Goal: Task Accomplishment & Management: Use online tool/utility

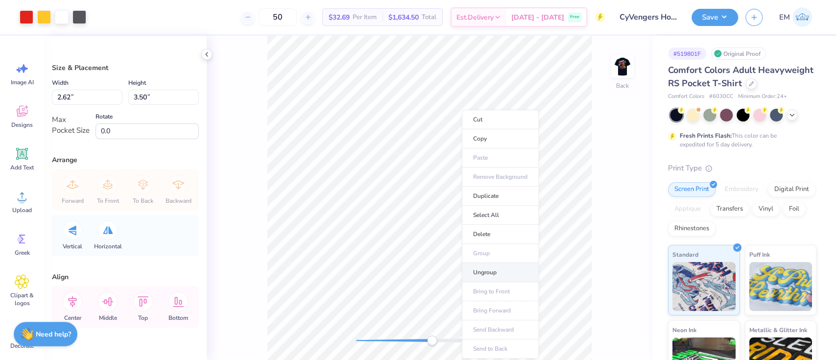
click at [490, 269] on li "Ungroup" at bounding box center [500, 272] width 77 height 19
type input "0.72"
type input "1.01"
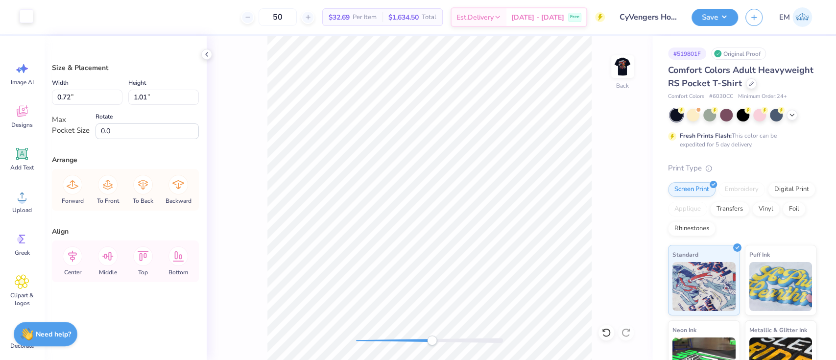
click at [30, 17] on div at bounding box center [27, 16] width 14 height 14
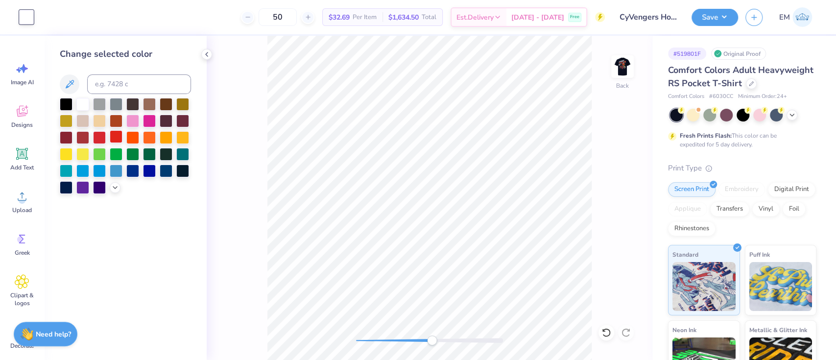
click at [115, 136] on div at bounding box center [116, 136] width 13 height 13
click at [241, 152] on div "Back" at bounding box center [430, 198] width 446 height 324
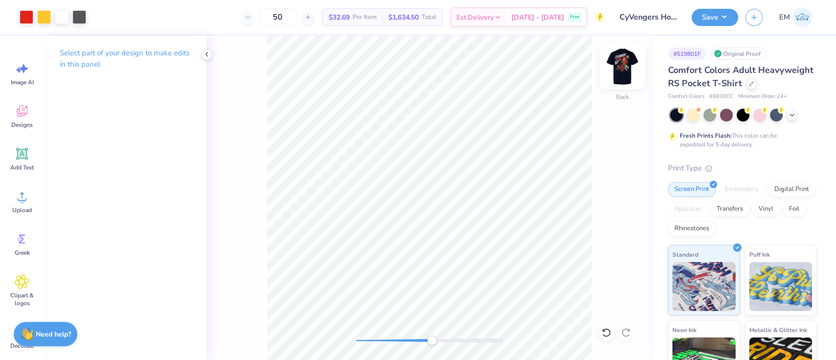
click at [629, 65] on img at bounding box center [622, 66] width 39 height 39
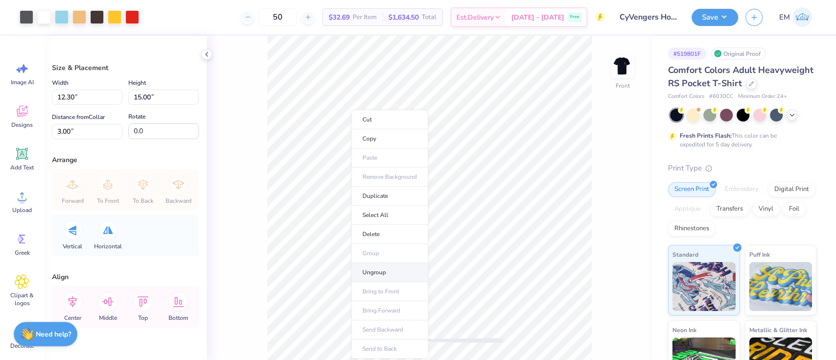
click at [379, 273] on li "Ungroup" at bounding box center [389, 272] width 77 height 19
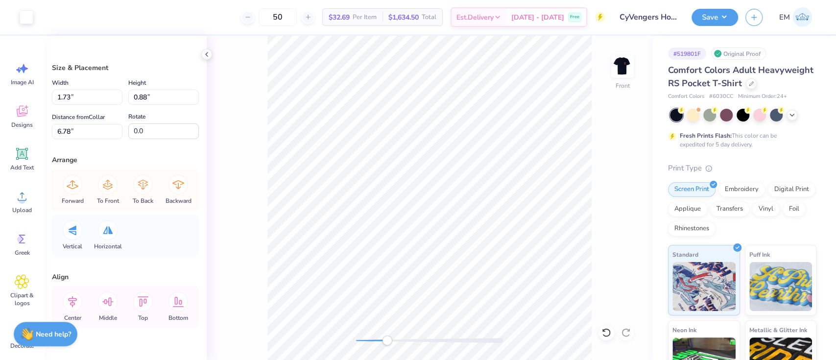
type input "1.85"
type input "2.59"
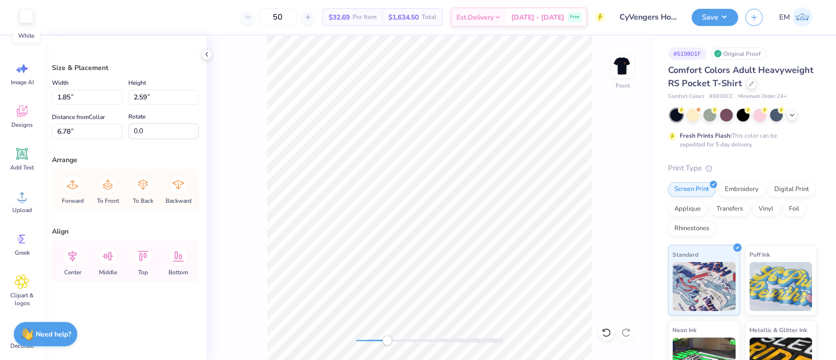
click at [23, 14] on div at bounding box center [27, 16] width 14 height 14
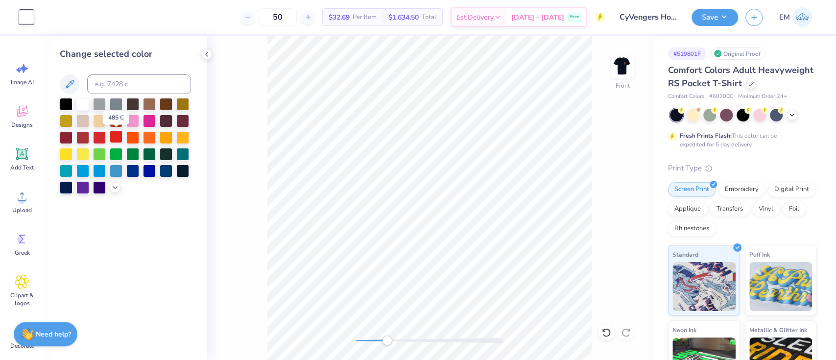
click at [116, 139] on div at bounding box center [116, 136] width 13 height 13
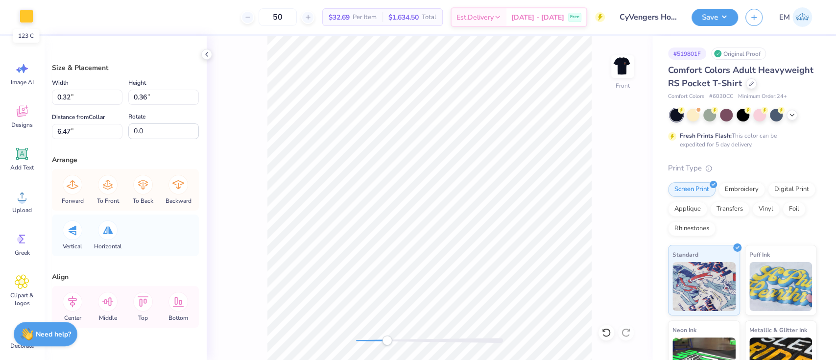
click at [29, 17] on div at bounding box center [27, 16] width 14 height 14
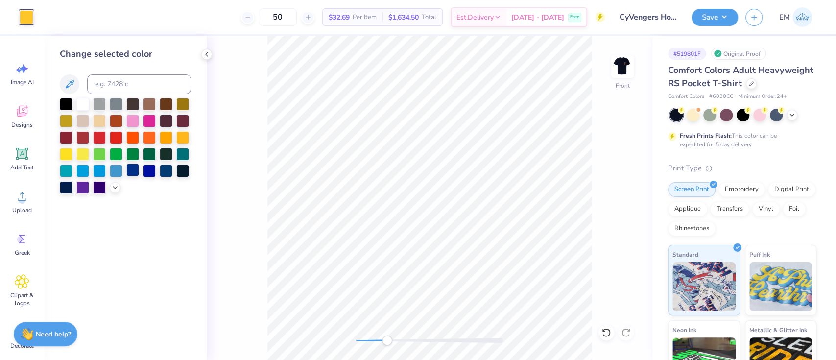
click at [137, 166] on div at bounding box center [132, 170] width 13 height 13
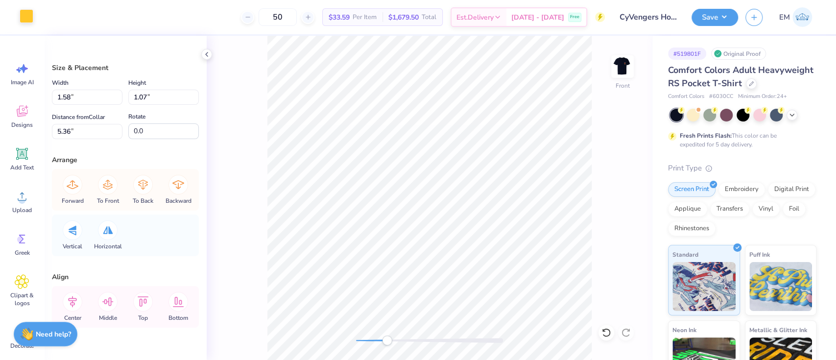
click at [20, 12] on div at bounding box center [27, 16] width 14 height 14
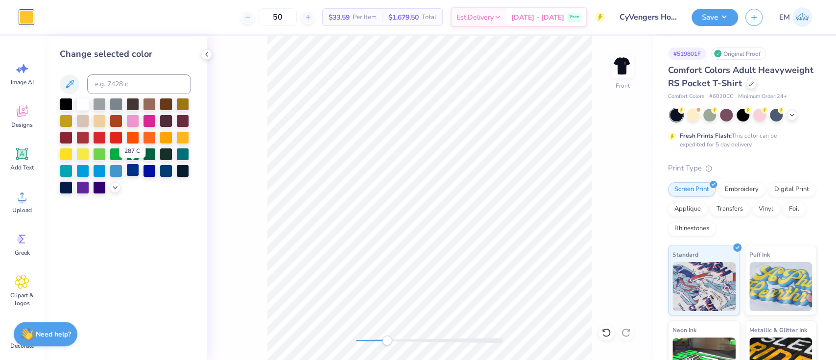
click at [133, 168] on div at bounding box center [132, 170] width 13 height 13
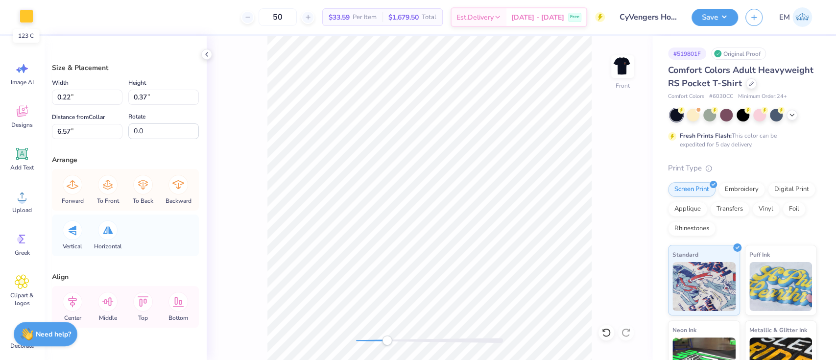
drag, startPoint x: 29, startPoint y: 11, endPoint x: 34, endPoint y: 21, distance: 11.0
click at [30, 12] on div at bounding box center [27, 16] width 14 height 14
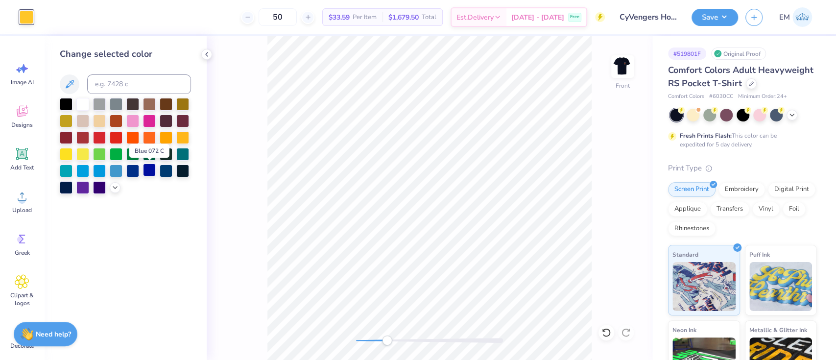
click at [146, 171] on div at bounding box center [149, 170] width 13 height 13
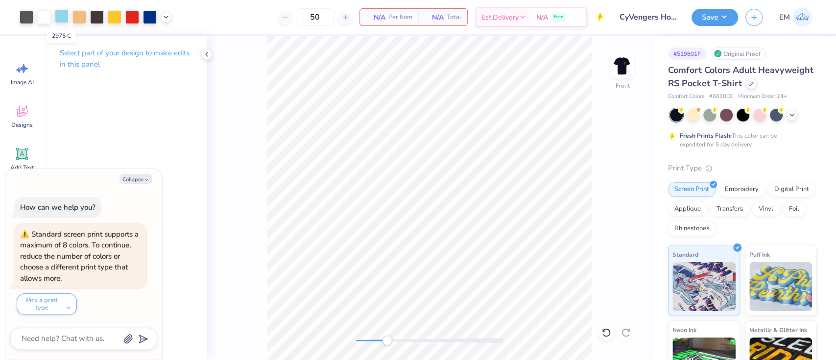
click at [61, 15] on div at bounding box center [62, 16] width 14 height 14
type textarea "x"
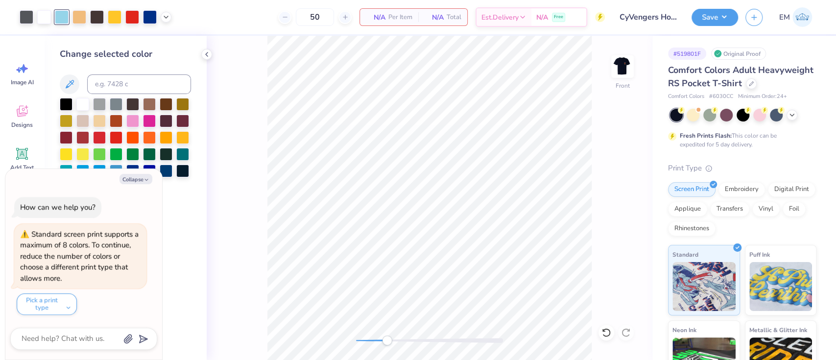
click at [141, 72] on div "Change selected color" at bounding box center [125, 121] width 131 height 146
click at [143, 85] on input at bounding box center [139, 84] width 104 height 20
type input "287"
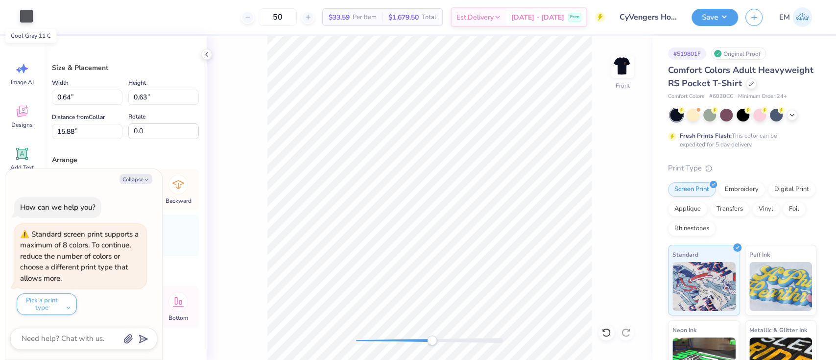
click at [27, 14] on div at bounding box center [27, 16] width 14 height 14
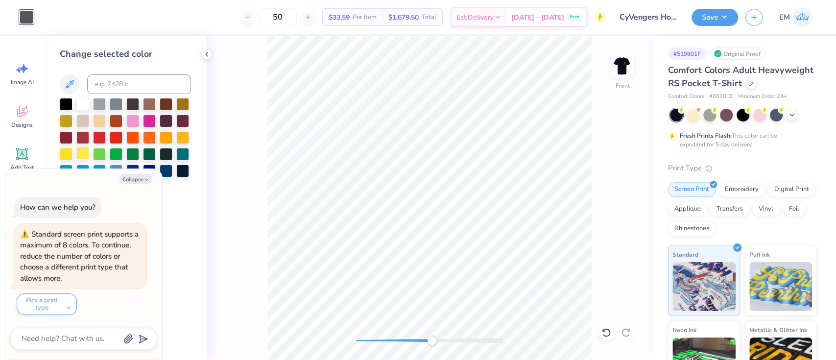
click at [79, 152] on div at bounding box center [82, 153] width 13 height 13
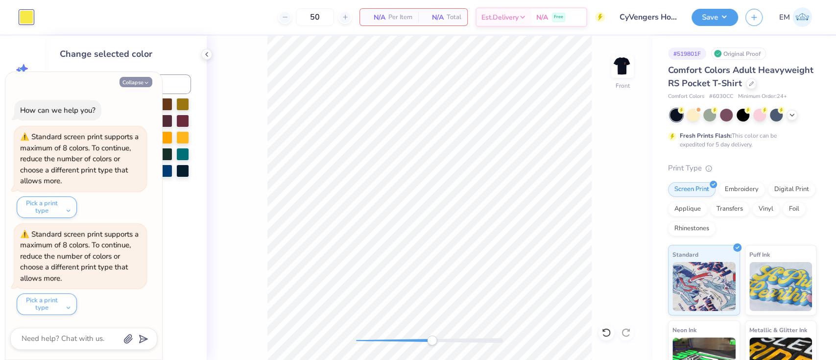
click at [139, 82] on button "Collapse" at bounding box center [136, 82] width 33 height 10
type textarea "x"
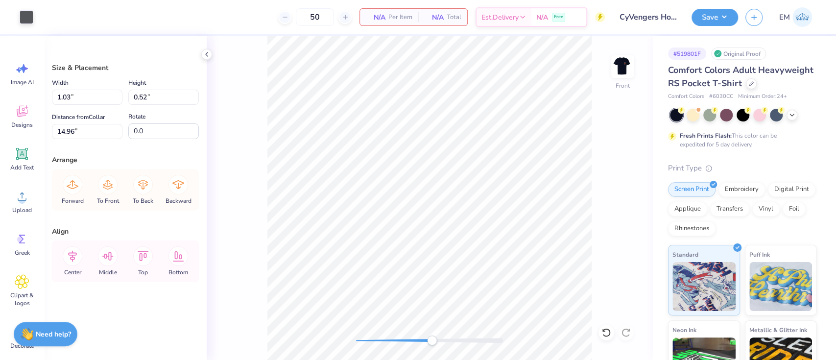
type input "1.03"
type input "0.52"
type input "14.96"
click at [24, 18] on div at bounding box center [27, 16] width 14 height 14
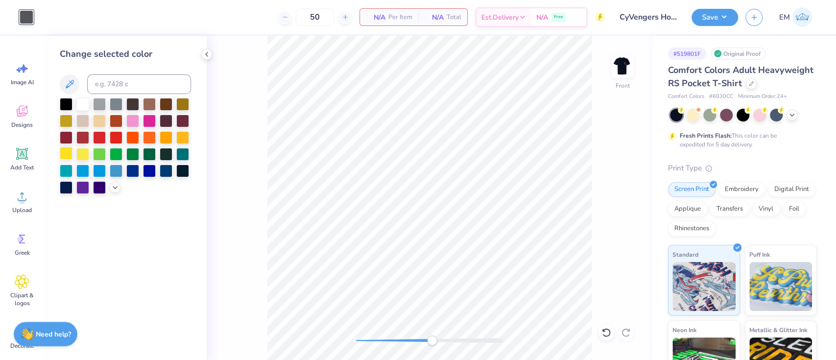
click at [70, 151] on div at bounding box center [66, 153] width 13 height 13
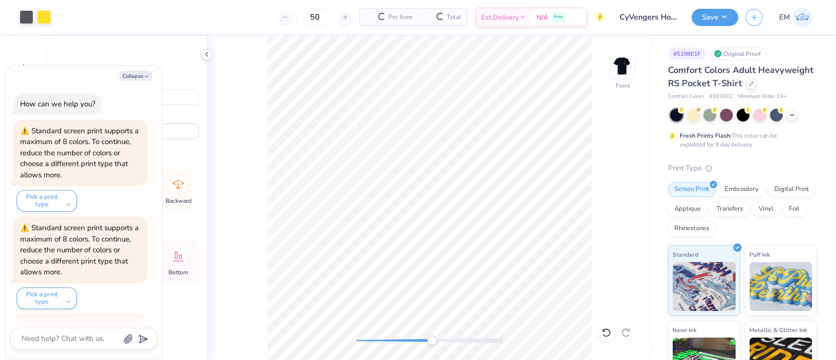
scroll to position [90, 0]
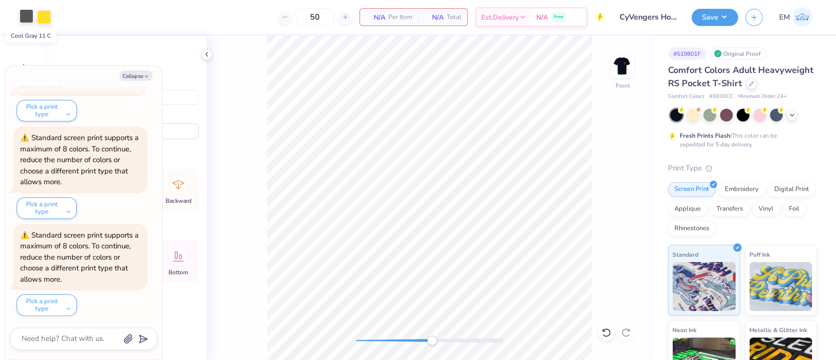
click at [25, 20] on div at bounding box center [27, 16] width 14 height 14
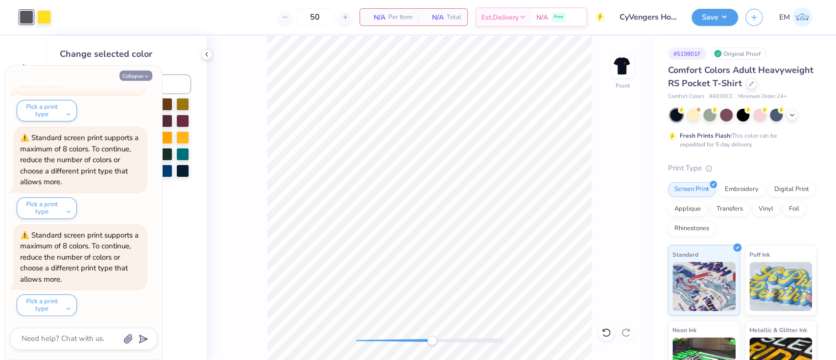
click at [134, 76] on button "Collapse" at bounding box center [136, 76] width 33 height 10
type textarea "x"
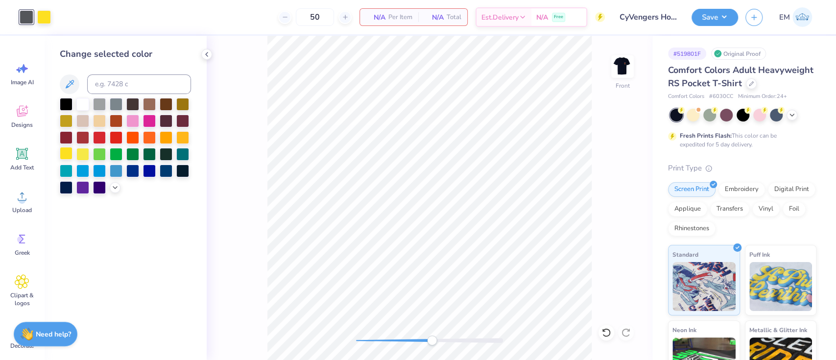
click at [66, 152] on div at bounding box center [66, 153] width 13 height 13
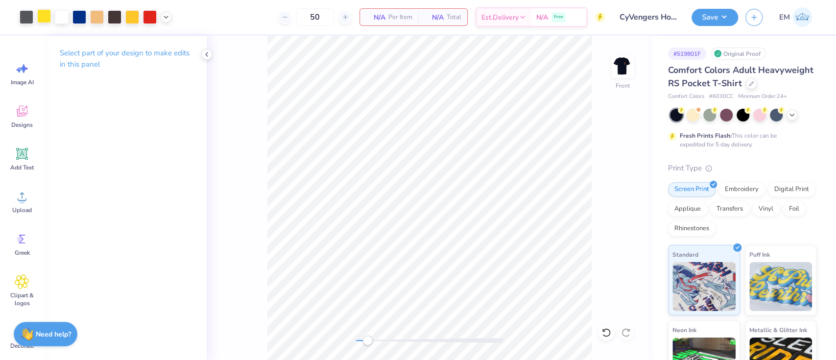
click at [46, 14] on div at bounding box center [44, 16] width 14 height 14
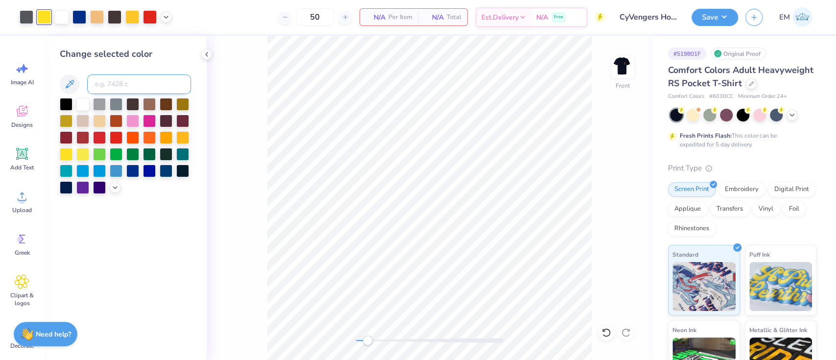
click at [99, 84] on input at bounding box center [139, 84] width 104 height 20
type input "123"
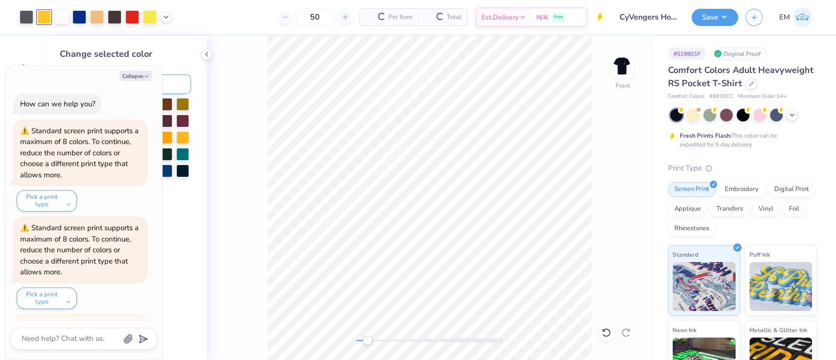
scroll to position [188, 0]
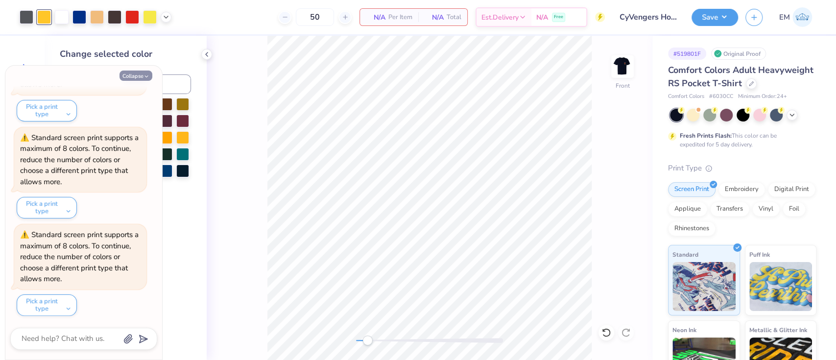
click at [131, 74] on button "Collapse" at bounding box center [136, 76] width 33 height 10
type textarea "x"
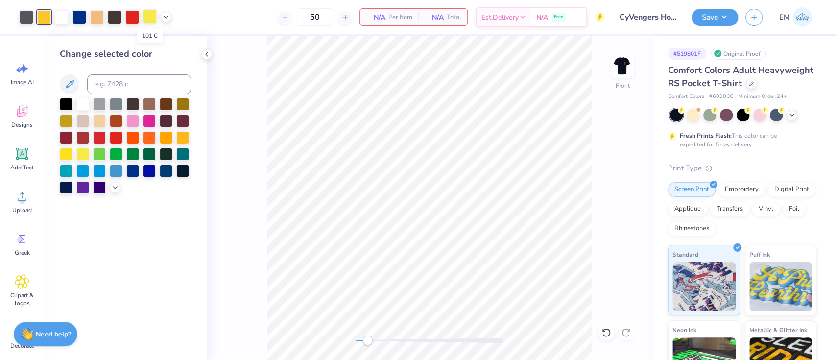
click at [149, 18] on div at bounding box center [150, 16] width 14 height 14
click at [142, 76] on input at bounding box center [139, 84] width 104 height 20
type input "123"
click at [81, 13] on div at bounding box center [79, 16] width 14 height 14
click at [150, 14] on div at bounding box center [150, 16] width 14 height 14
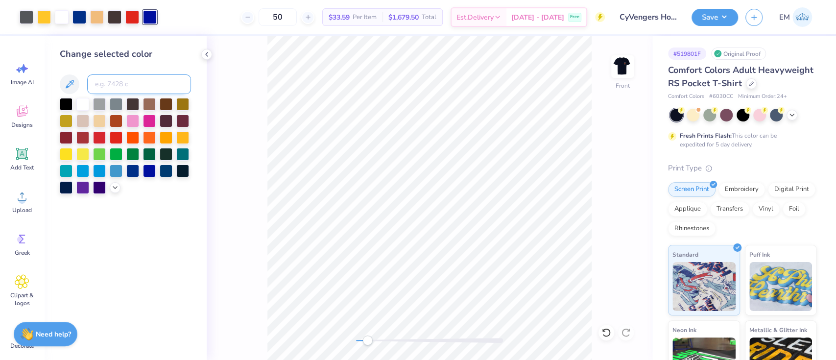
click at [125, 88] on input at bounding box center [139, 84] width 104 height 20
type input "287"
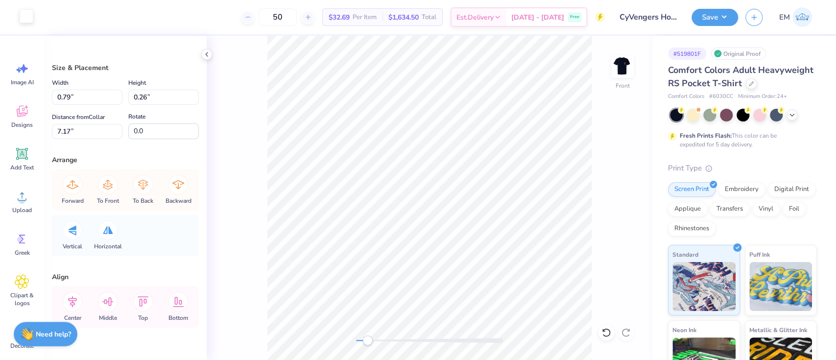
click at [24, 14] on div at bounding box center [27, 16] width 14 height 14
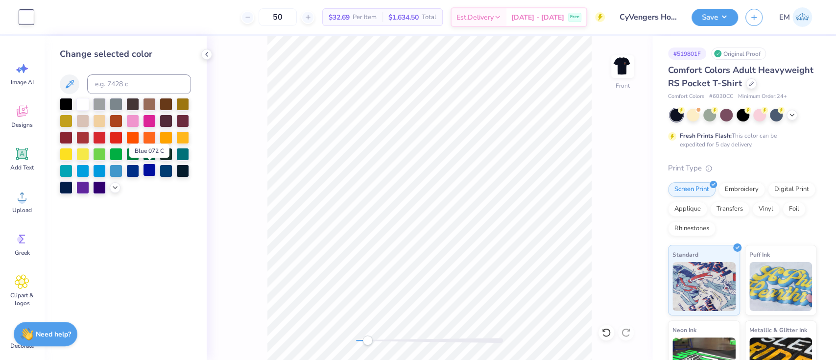
click at [145, 171] on div at bounding box center [149, 170] width 13 height 13
click at [135, 172] on div at bounding box center [132, 170] width 13 height 13
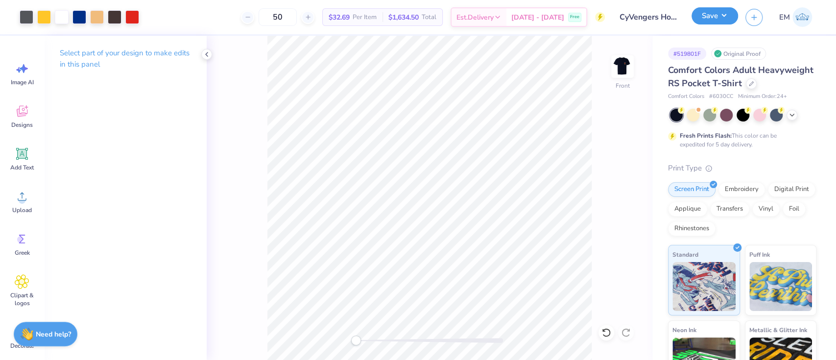
click at [705, 21] on button "Save" at bounding box center [715, 15] width 47 height 17
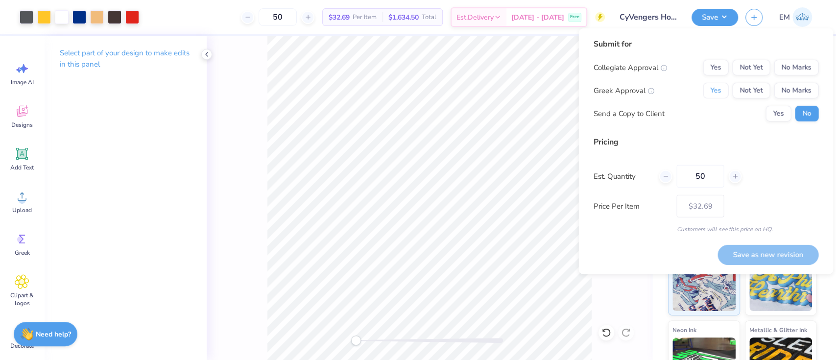
drag, startPoint x: 715, startPoint y: 87, endPoint x: 775, endPoint y: 105, distance: 63.4
click at [718, 89] on button "Yes" at bounding box center [715, 91] width 25 height 16
click at [787, 104] on div "Collegiate Approval Yes Not Yet No Marks Greek Approval Yes Not Yet No Marks Se…" at bounding box center [705, 91] width 225 height 62
click at [781, 108] on button "Yes" at bounding box center [778, 114] width 25 height 16
click at [794, 67] on button "No Marks" at bounding box center [796, 68] width 45 height 16
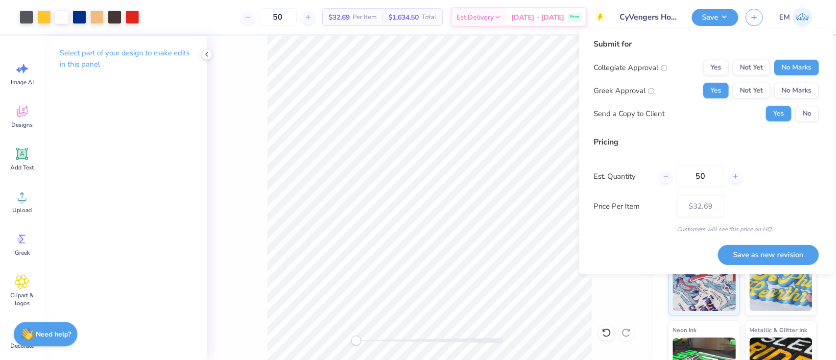
drag, startPoint x: 716, startPoint y: 179, endPoint x: 625, endPoint y: 180, distance: 90.6
click at [652, 186] on div "Est. Quantity 50" at bounding box center [705, 176] width 225 height 23
type input "24"
type input "$46.69"
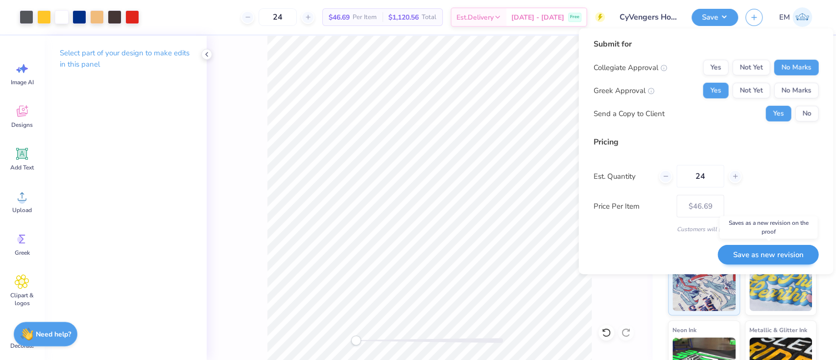
type input "24"
click at [800, 252] on button "Save as new revision" at bounding box center [768, 254] width 101 height 20
type input "$46.69"
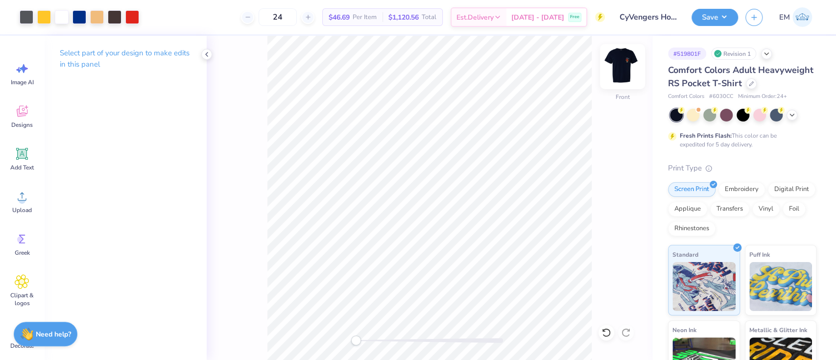
click at [627, 65] on img at bounding box center [622, 66] width 39 height 39
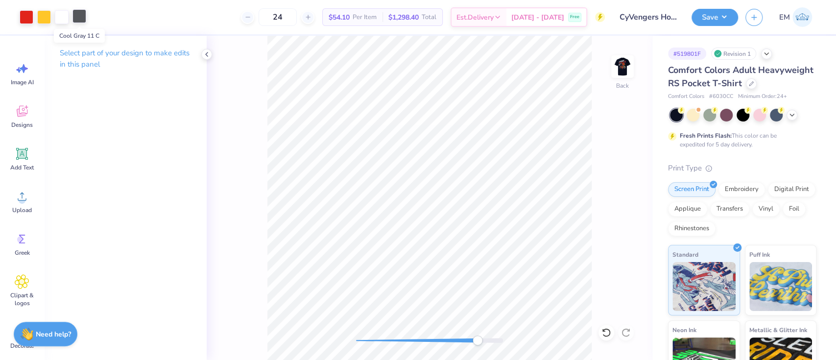
click at [80, 16] on div at bounding box center [79, 16] width 14 height 14
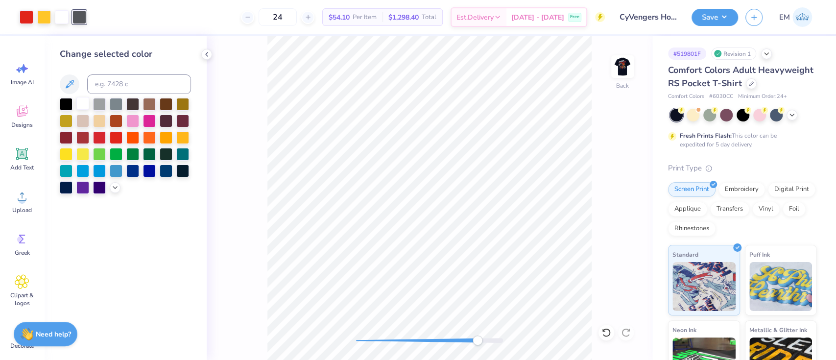
click at [79, 99] on div at bounding box center [82, 103] width 13 height 13
click at [725, 10] on button "Save" at bounding box center [715, 15] width 47 height 17
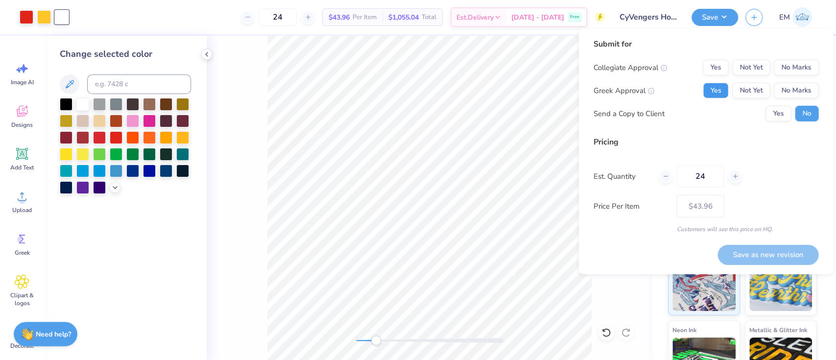
click at [720, 83] on button "Yes" at bounding box center [715, 91] width 25 height 16
click at [779, 107] on button "Yes" at bounding box center [778, 114] width 25 height 16
click at [799, 67] on button "No Marks" at bounding box center [796, 68] width 45 height 16
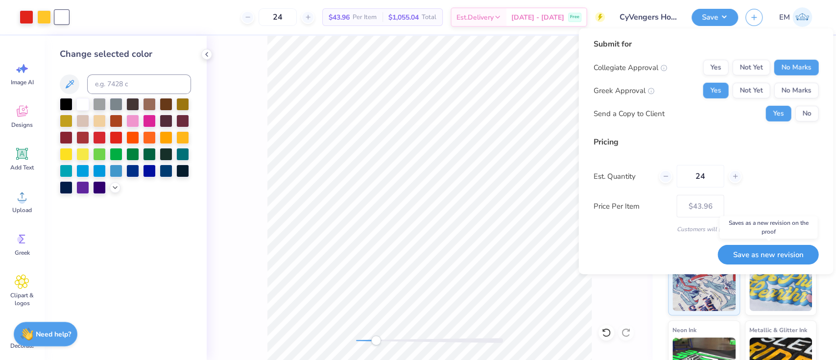
click at [774, 250] on button "Save as new revision" at bounding box center [768, 254] width 101 height 20
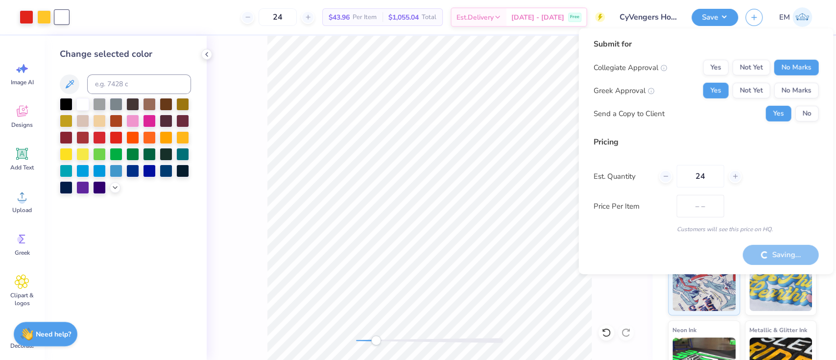
type input "$43.96"
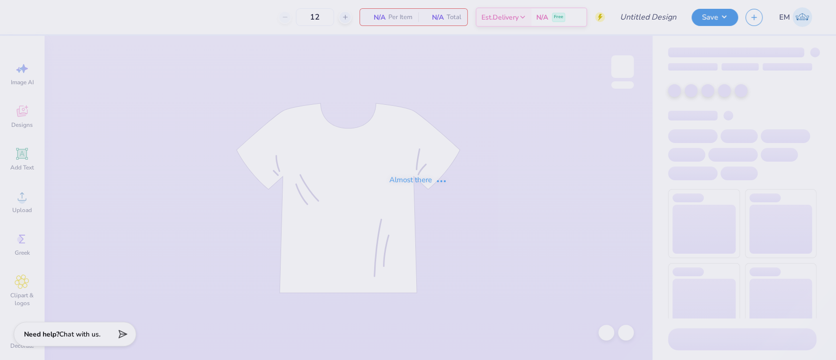
type input "Cycademy Awards- Hoco 2025"
type input "50"
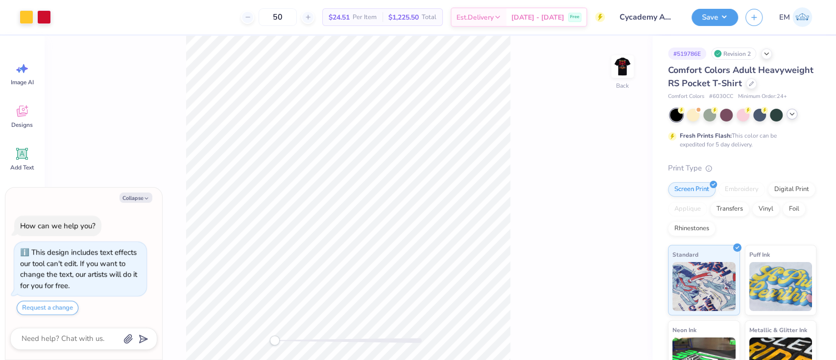
click at [791, 118] on icon at bounding box center [792, 114] width 8 height 8
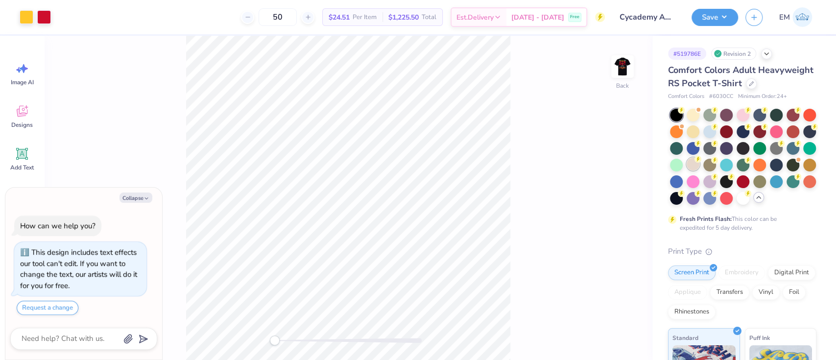
click at [699, 170] on div at bounding box center [693, 164] width 13 height 13
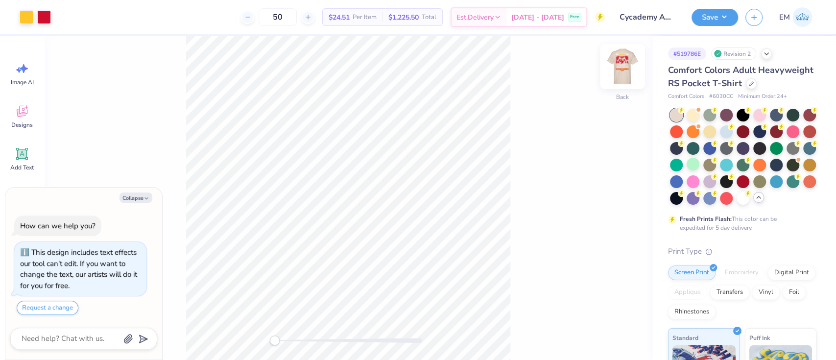
click at [629, 71] on img at bounding box center [622, 66] width 39 height 39
click at [63, 16] on div at bounding box center [62, 16] width 14 height 14
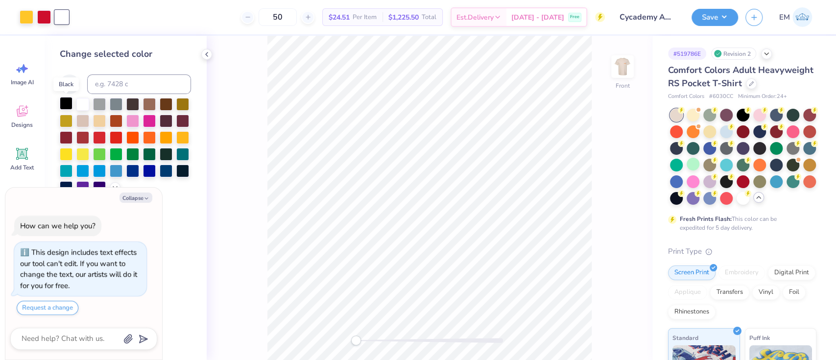
click at [67, 103] on div at bounding box center [66, 103] width 13 height 13
click at [240, 174] on div "Front" at bounding box center [430, 198] width 446 height 324
click at [136, 192] on div "Collapse How can we help you? This design includes text effects our tool can't …" at bounding box center [83, 274] width 157 height 172
drag, startPoint x: 135, startPoint y: 198, endPoint x: 111, endPoint y: 189, distance: 25.3
click at [133, 196] on button "Collapse" at bounding box center [136, 198] width 33 height 10
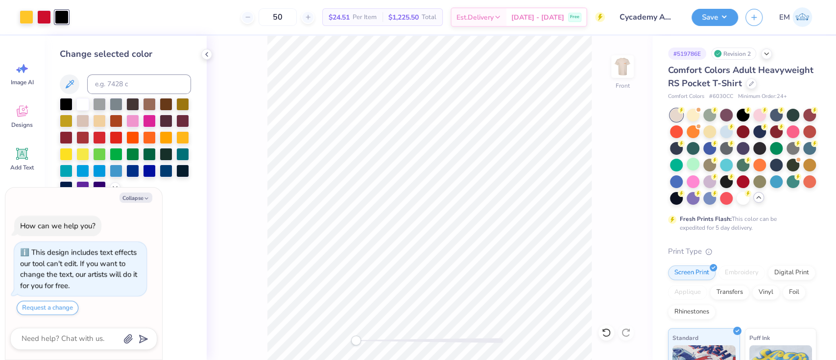
type textarea "x"
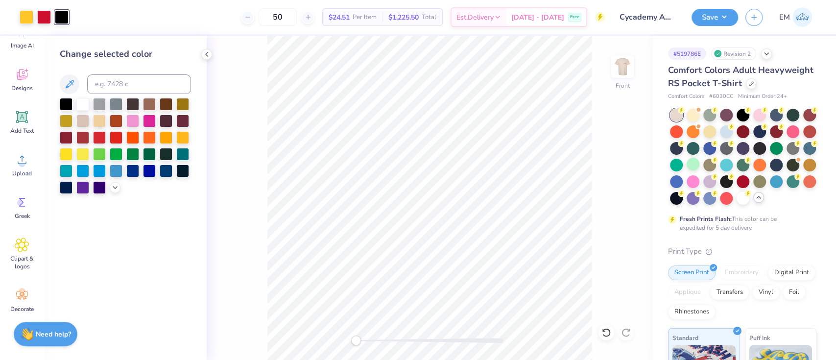
scroll to position [65, 0]
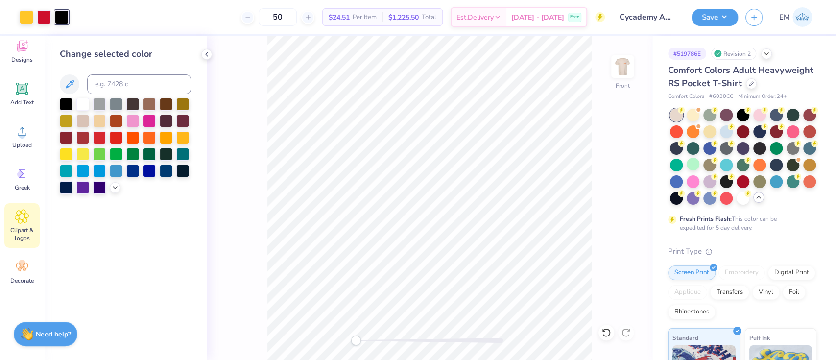
click at [27, 211] on icon at bounding box center [22, 216] width 14 height 15
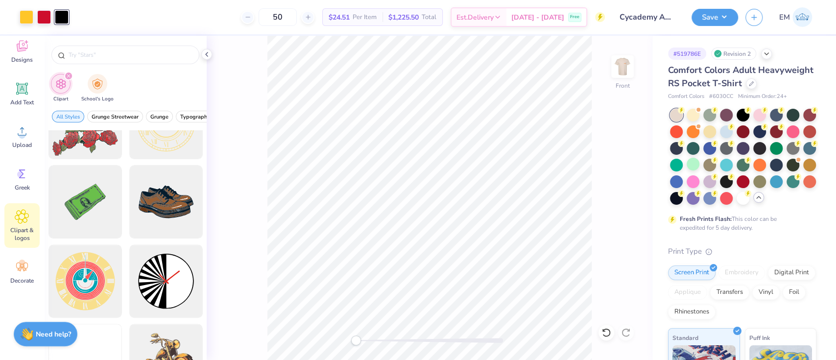
scroll to position [326, 0]
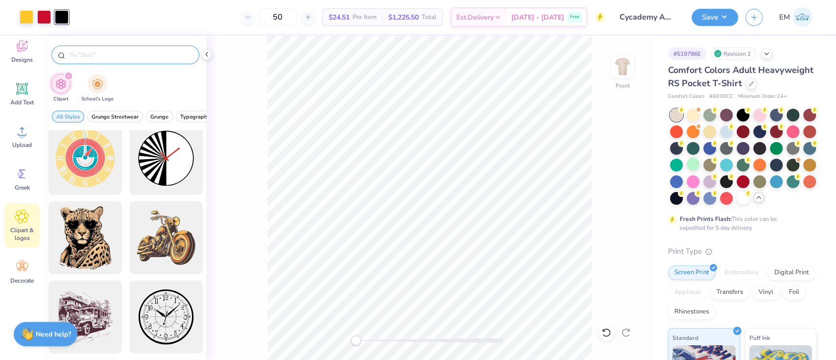
click at [168, 49] on div at bounding box center [125, 55] width 148 height 19
click at [168, 57] on input "text" at bounding box center [130, 55] width 125 height 10
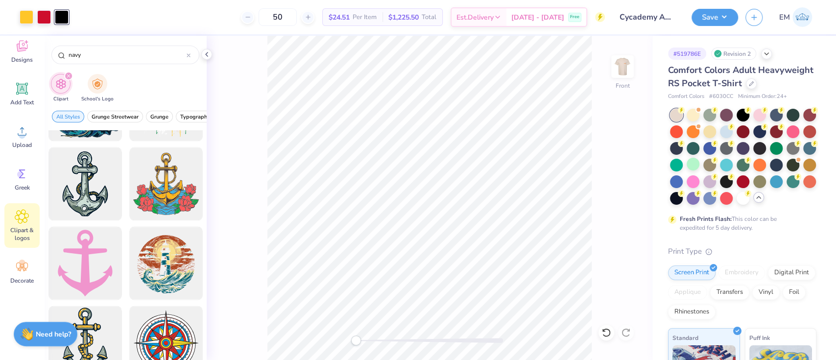
scroll to position [709, 0]
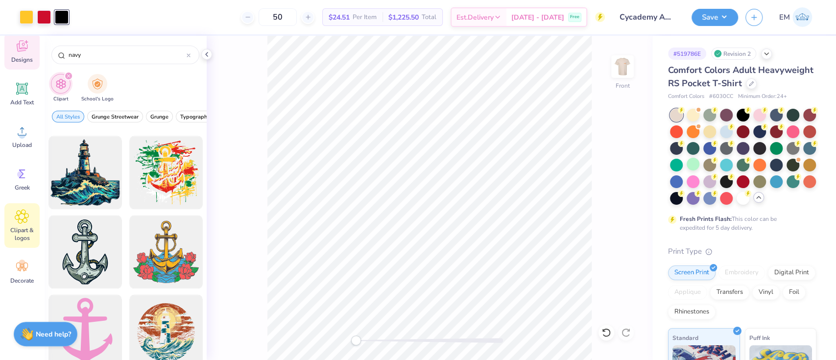
drag, startPoint x: 153, startPoint y: 53, endPoint x: 20, endPoint y: 60, distance: 133.9
click at [22, 59] on div "Art colors 50 $24.51 Per Item $1,225.50 Total Est. Delivery Oct 6 - 9 Free Desi…" at bounding box center [418, 180] width 836 height 360
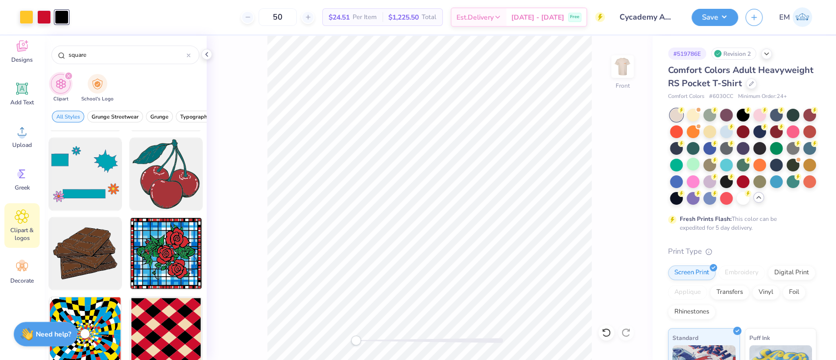
scroll to position [849, 0]
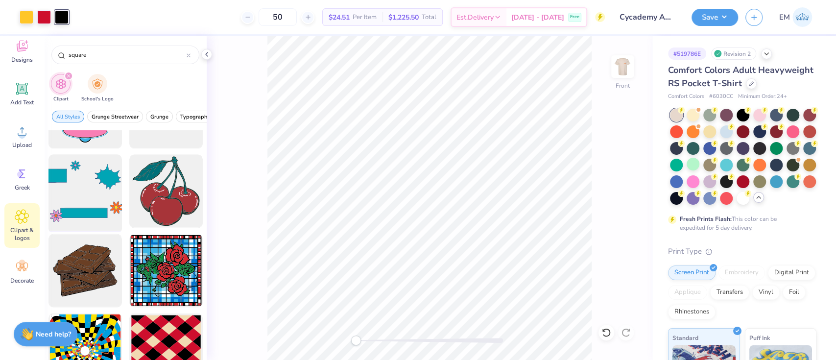
type input "square"
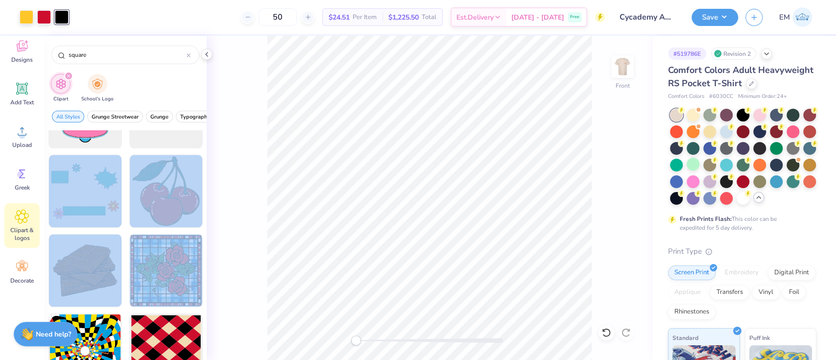
scroll to position [849, 1]
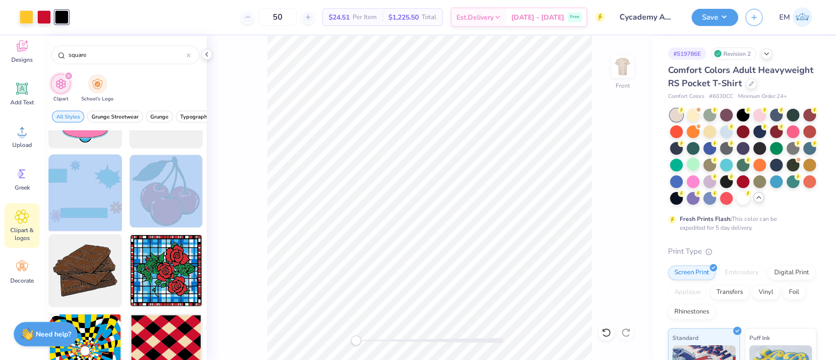
drag, startPoint x: 85, startPoint y: 191, endPoint x: 101, endPoint y: 206, distance: 22.2
click at [101, 206] on div at bounding box center [85, 191] width 81 height 81
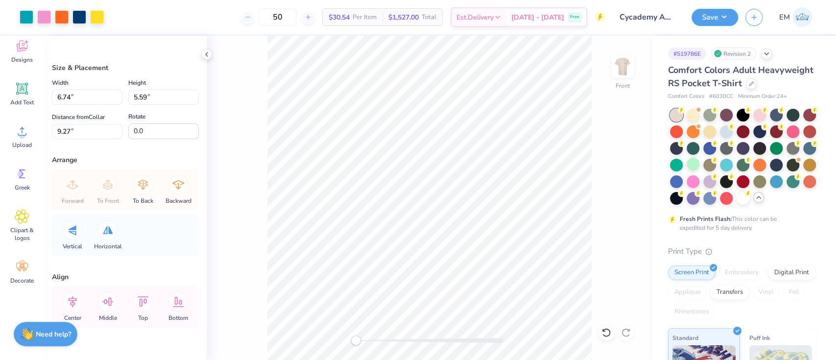
type input "6.74"
type input "5.59"
type input "9.27"
click at [498, 269] on li "Ungroup" at bounding box center [495, 272] width 77 height 19
type input "7.69"
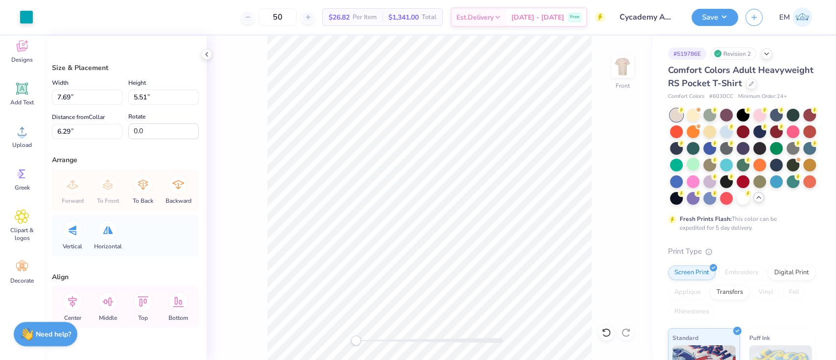
type input "5.51"
click at [455, 196] on li "Duplicate" at bounding box center [464, 196] width 77 height 19
type input "5.94"
type input "10.41"
type input "7.46"
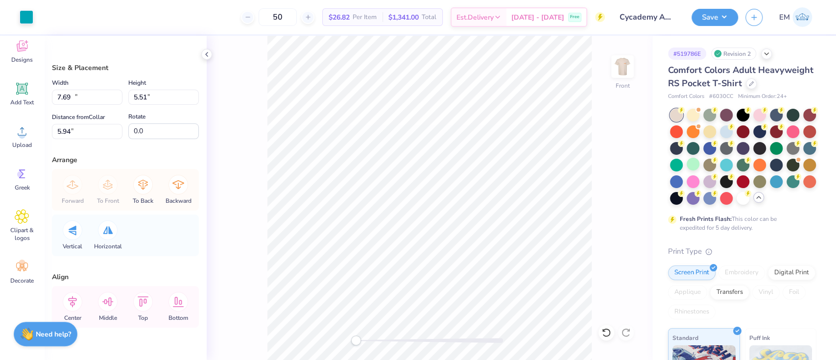
type input "4.61"
click at [494, 342] on li "Send to Back" at bounding box center [494, 348] width 77 height 19
type input "7.69"
type input "5.51"
type input "6.55"
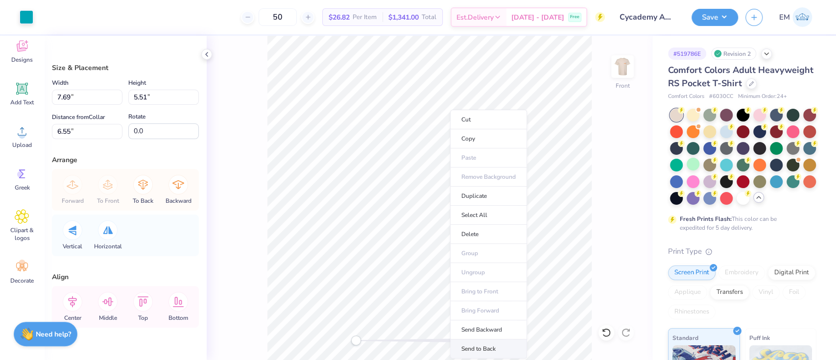
click at [496, 345] on li "Send to Back" at bounding box center [488, 348] width 77 height 19
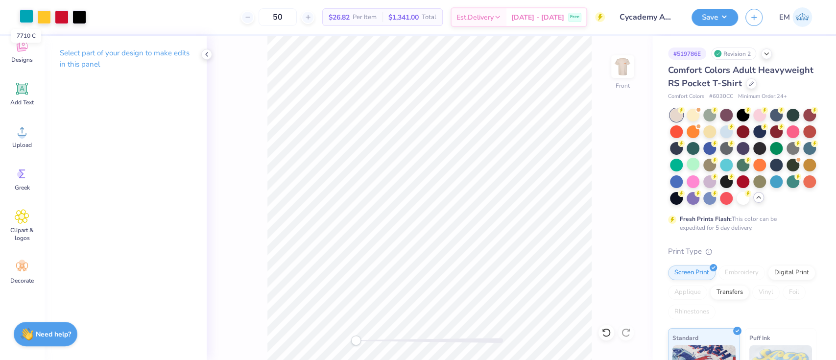
click at [28, 18] on div at bounding box center [27, 16] width 14 height 14
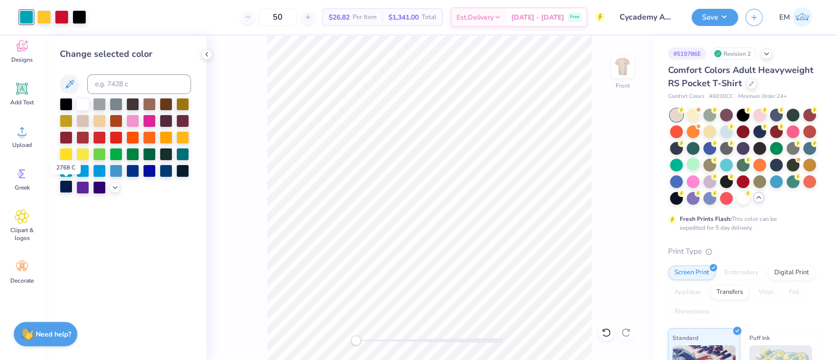
click at [70, 185] on div at bounding box center [66, 186] width 13 height 13
